Goal: Transaction & Acquisition: Purchase product/service

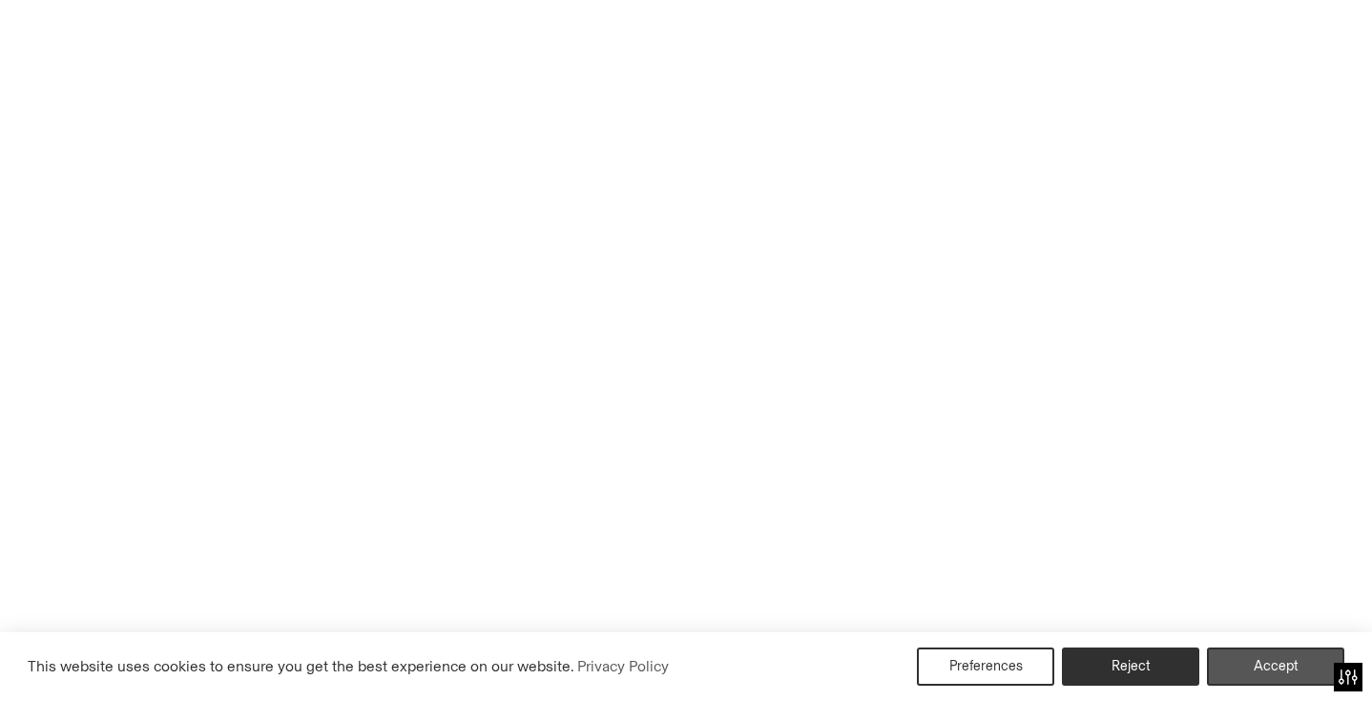
click at [1296, 667] on button "Accept" at bounding box center [1275, 666] width 137 height 38
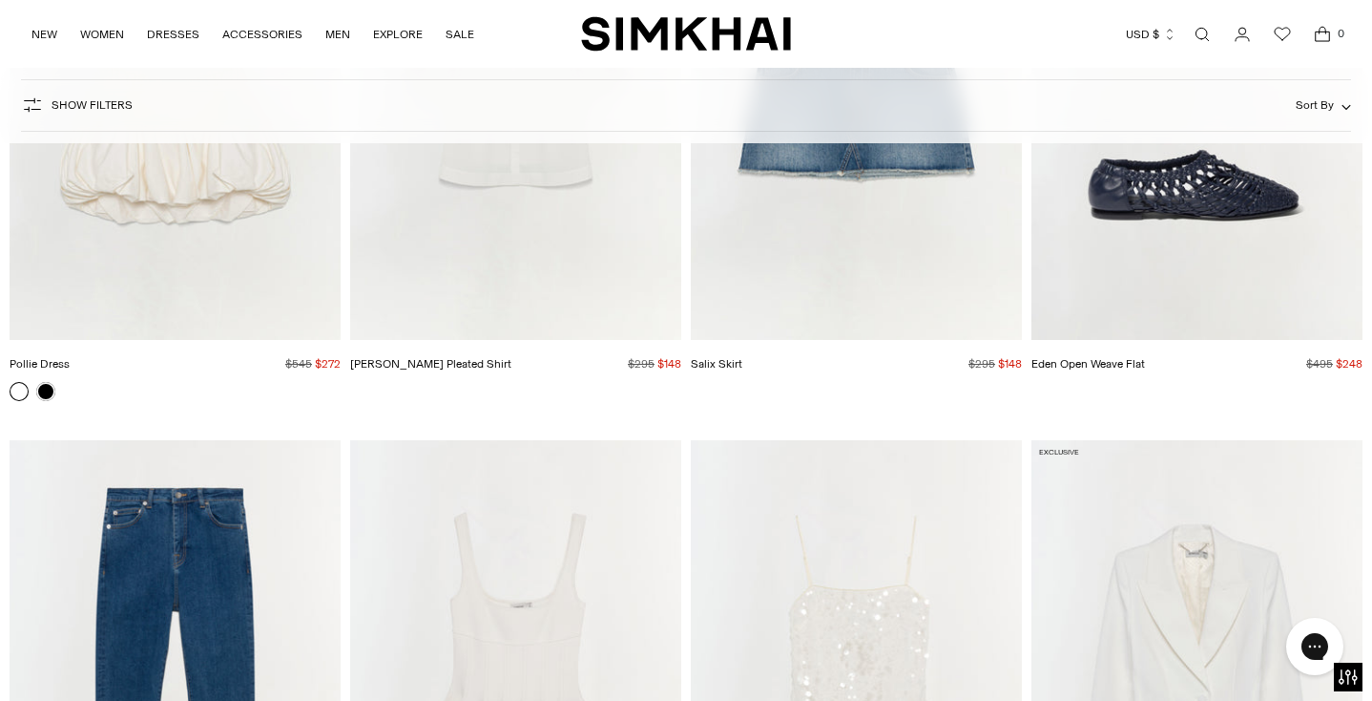
scroll to position [4811, 0]
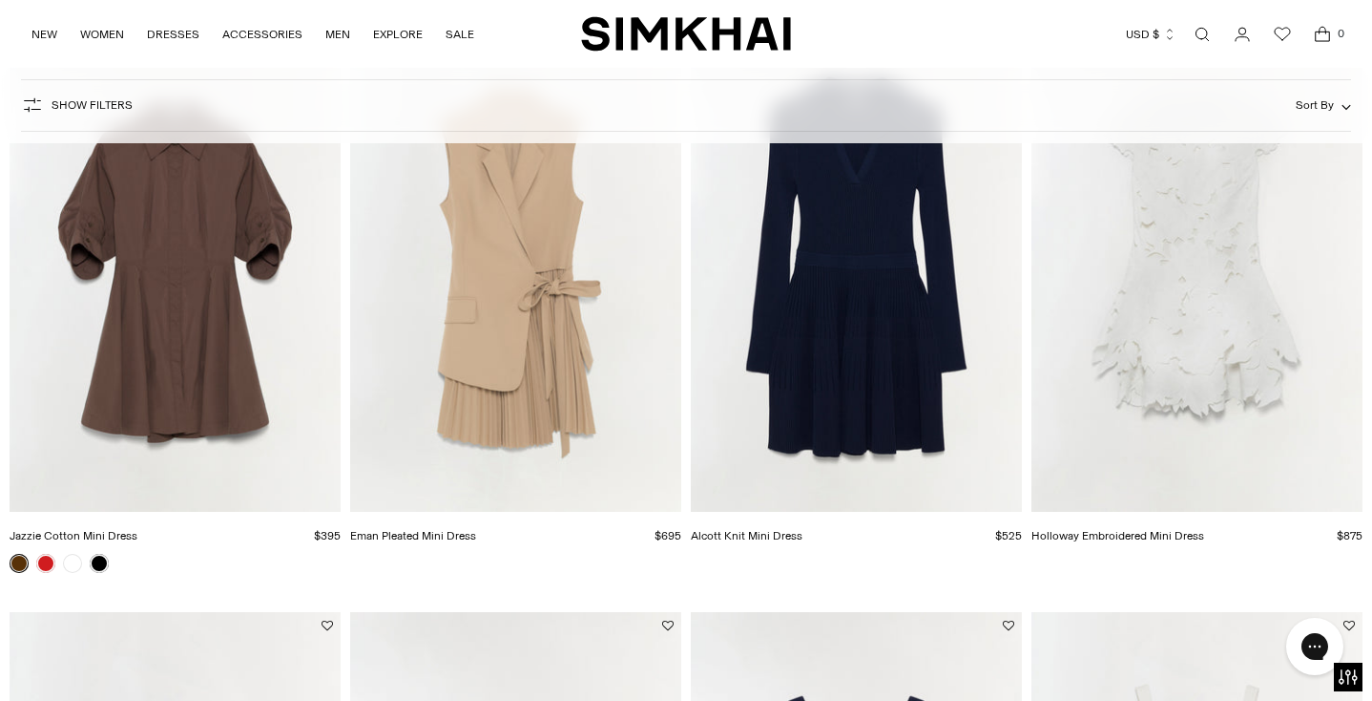
scroll to position [2603, 0]
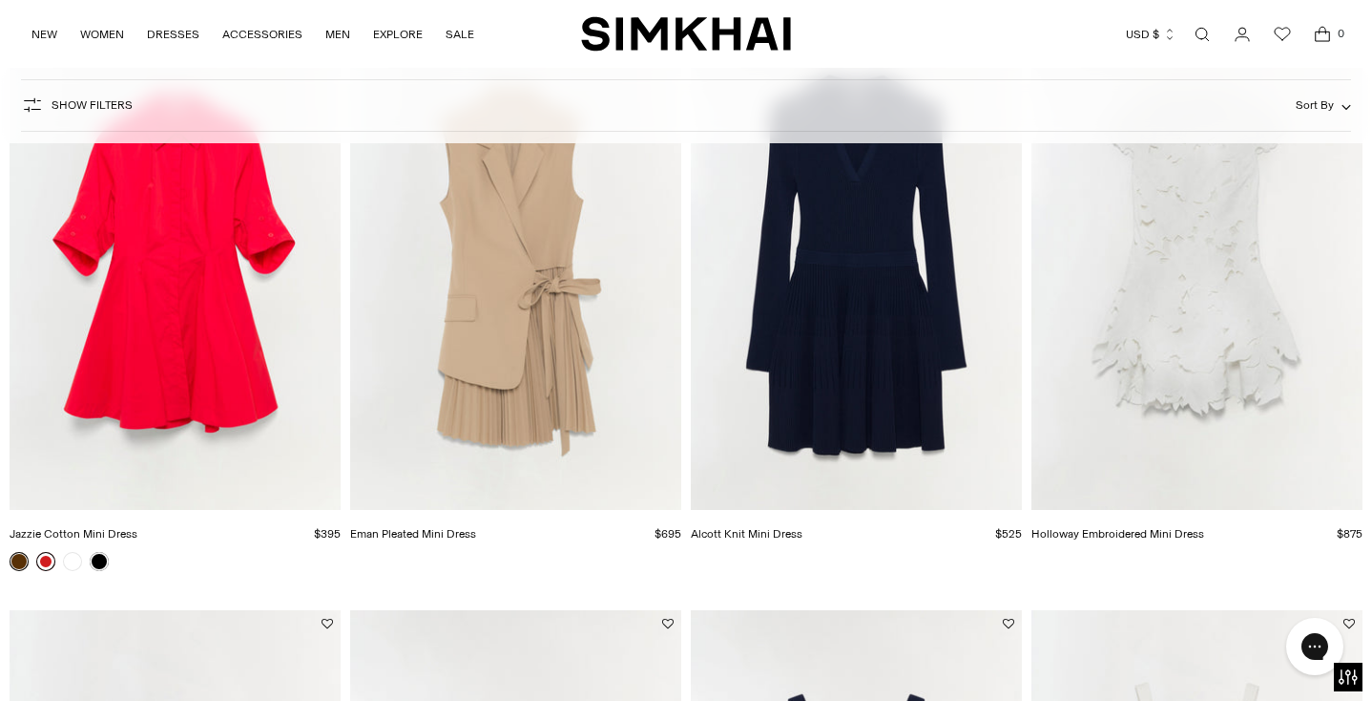
click at [43, 559] on link at bounding box center [45, 561] width 19 height 19
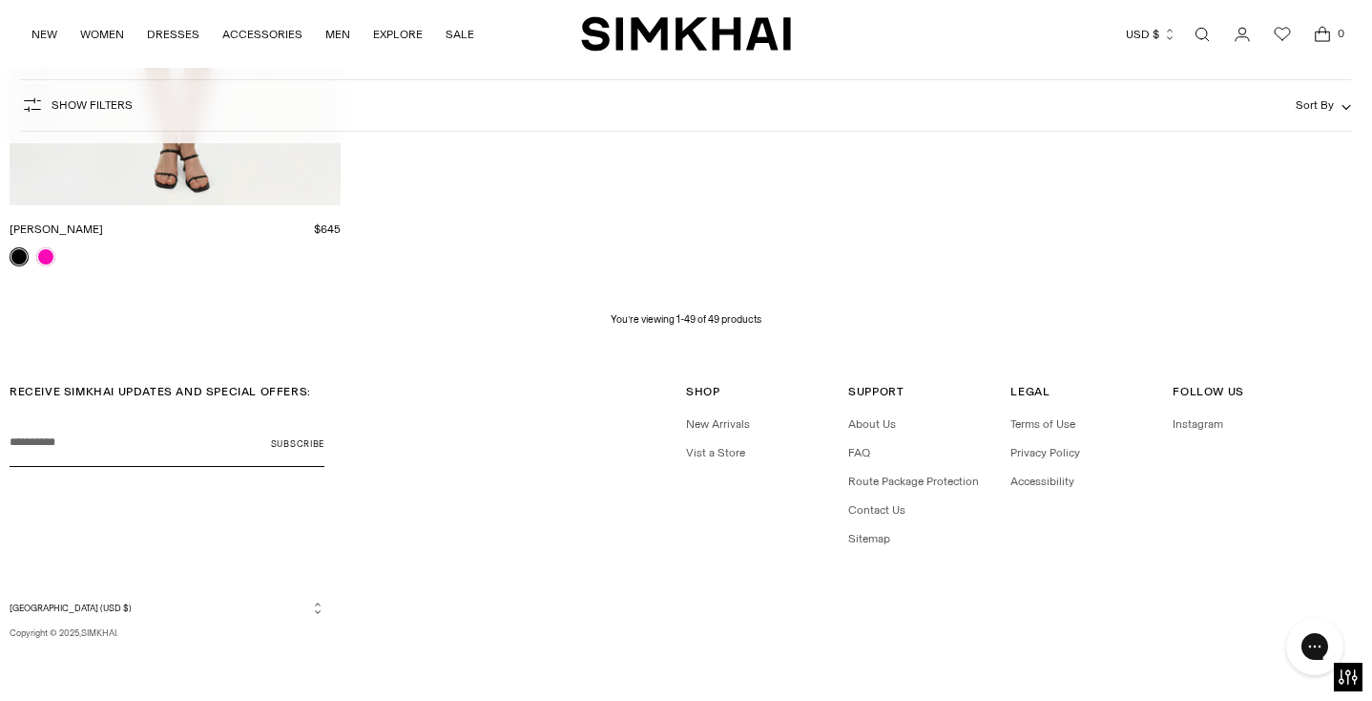
scroll to position [7663, 0]
